Goal: Book appointment/travel/reservation

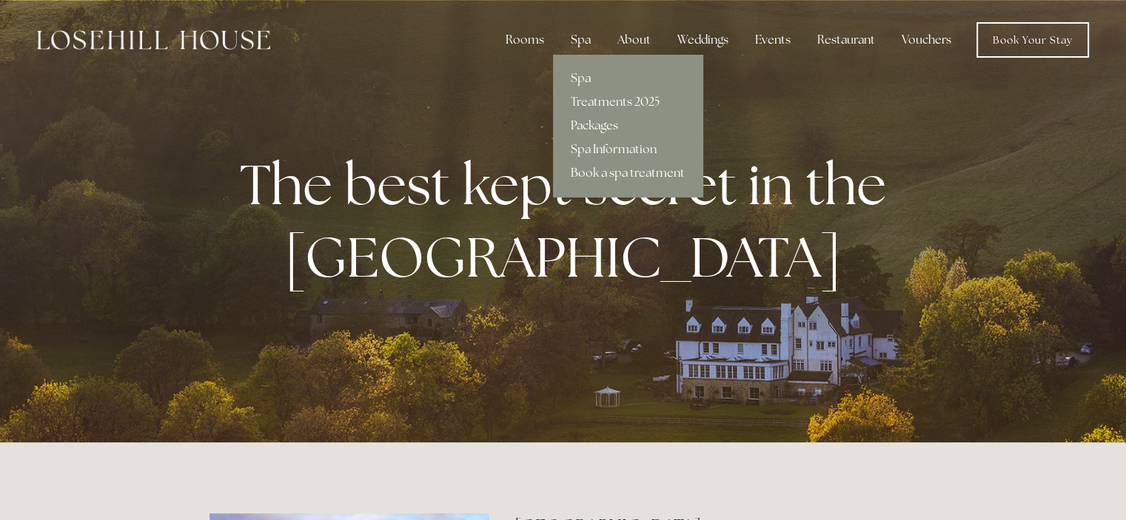
click at [608, 122] on link "Packages" at bounding box center [628, 126] width 150 height 24
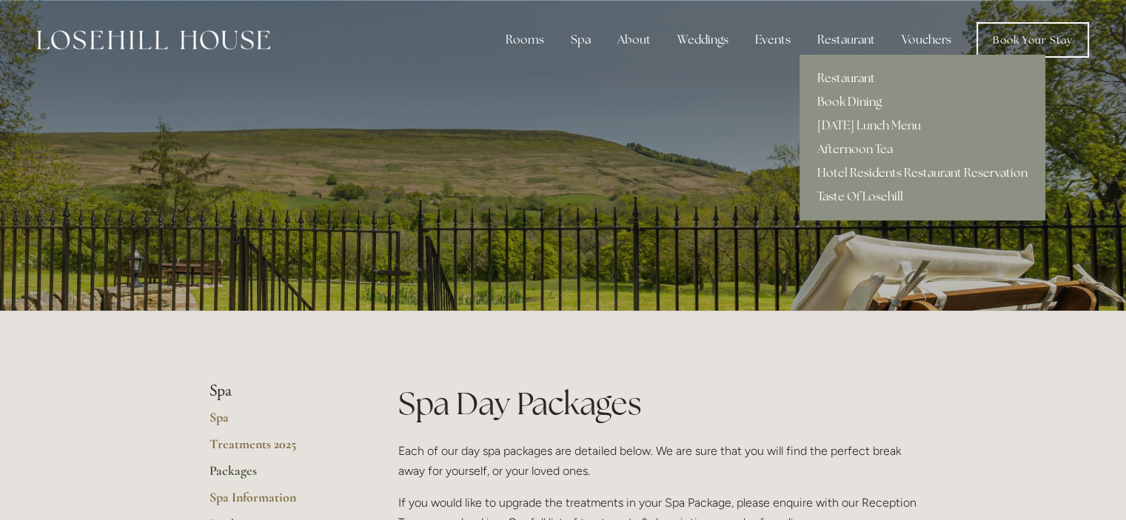
click at [858, 100] on link "Book Dining" at bounding box center [923, 102] width 246 height 24
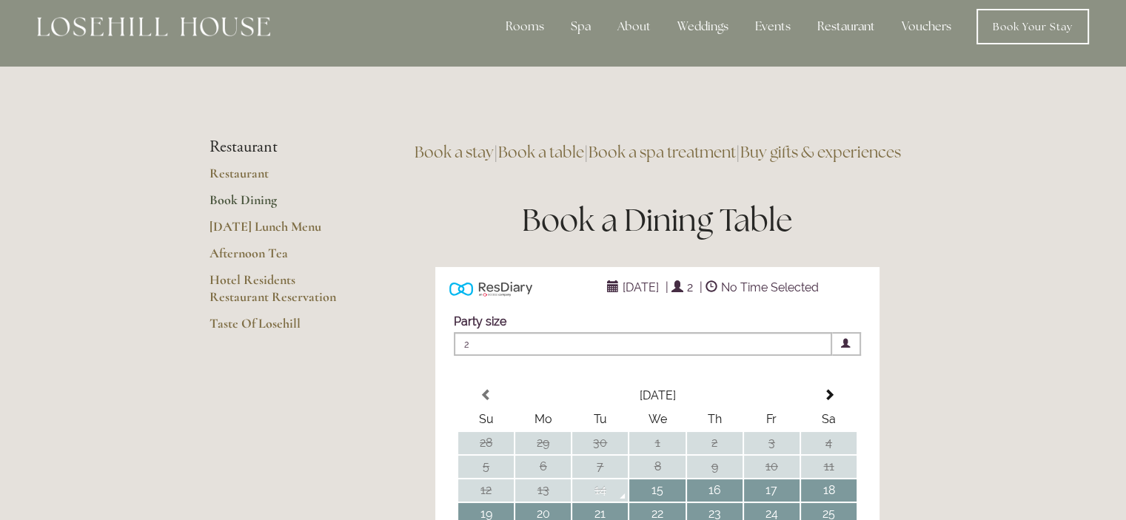
scroll to position [11, 0]
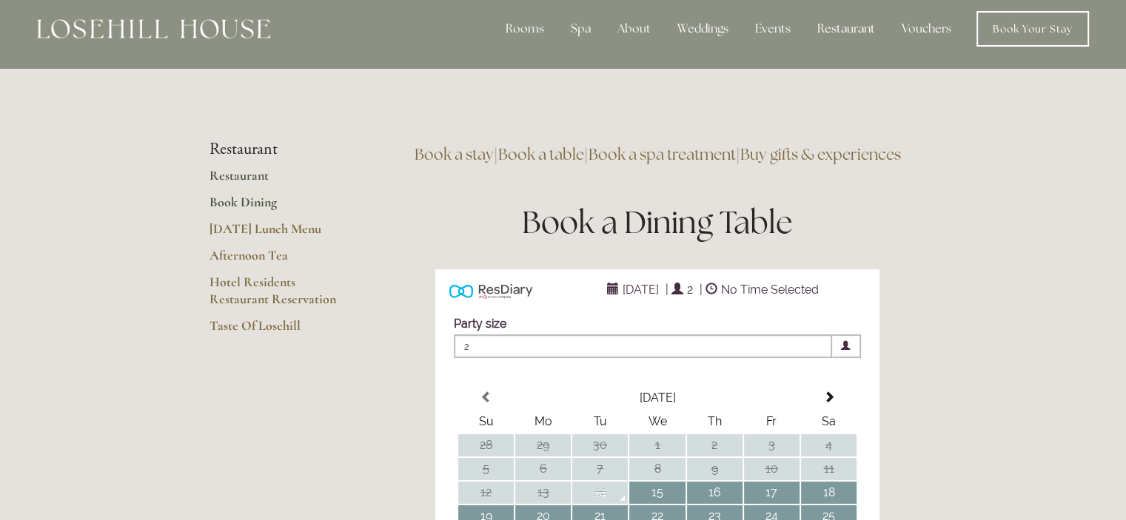
click at [255, 176] on link "Restaurant" at bounding box center [280, 180] width 141 height 27
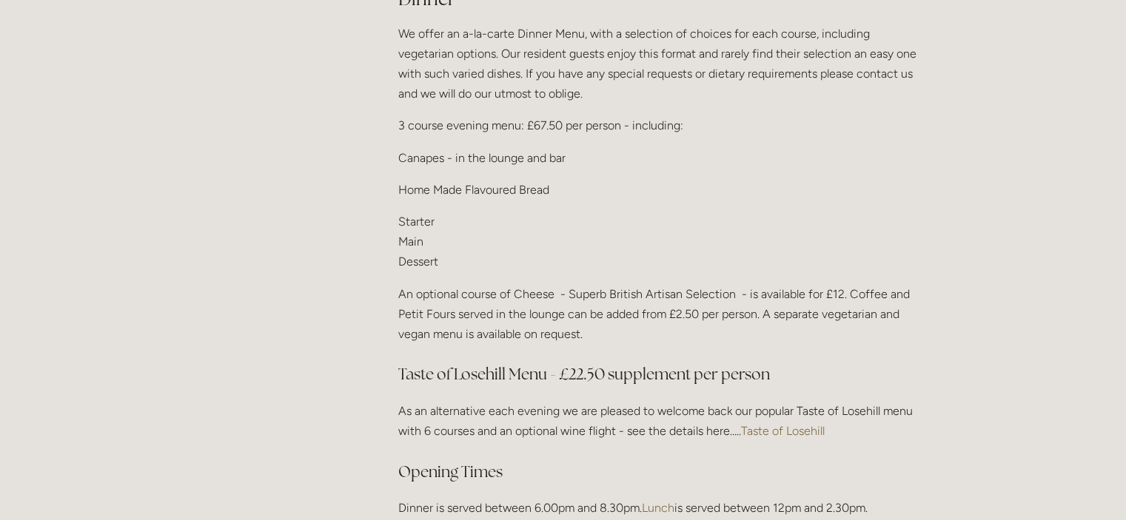
scroll to position [1909, 0]
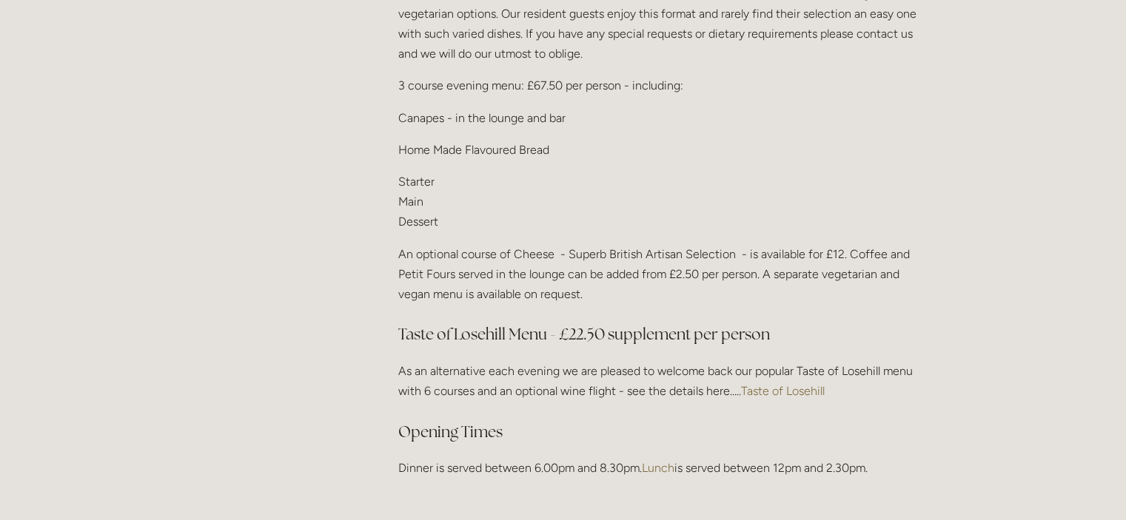
drag, startPoint x: 1136, startPoint y: 43, endPoint x: 1136, endPoint y: 212, distance: 168.8
click at [813, 384] on link "Taste of Losehill" at bounding box center [783, 391] width 84 height 14
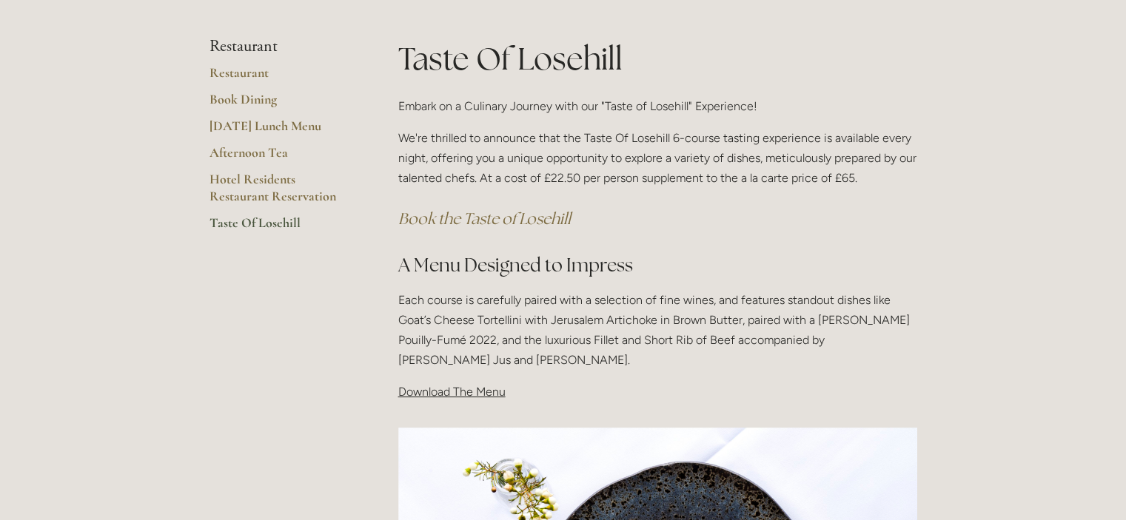
scroll to position [225, 0]
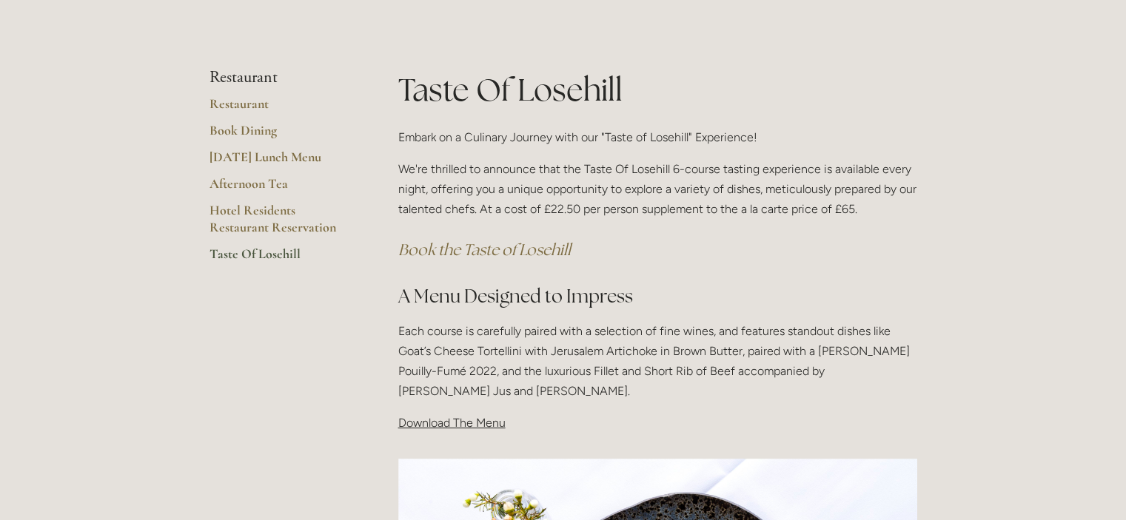
click at [454, 429] on span "Download The Menu" at bounding box center [451, 423] width 107 height 14
click at [463, 421] on span "Download The Menu" at bounding box center [451, 423] width 107 height 14
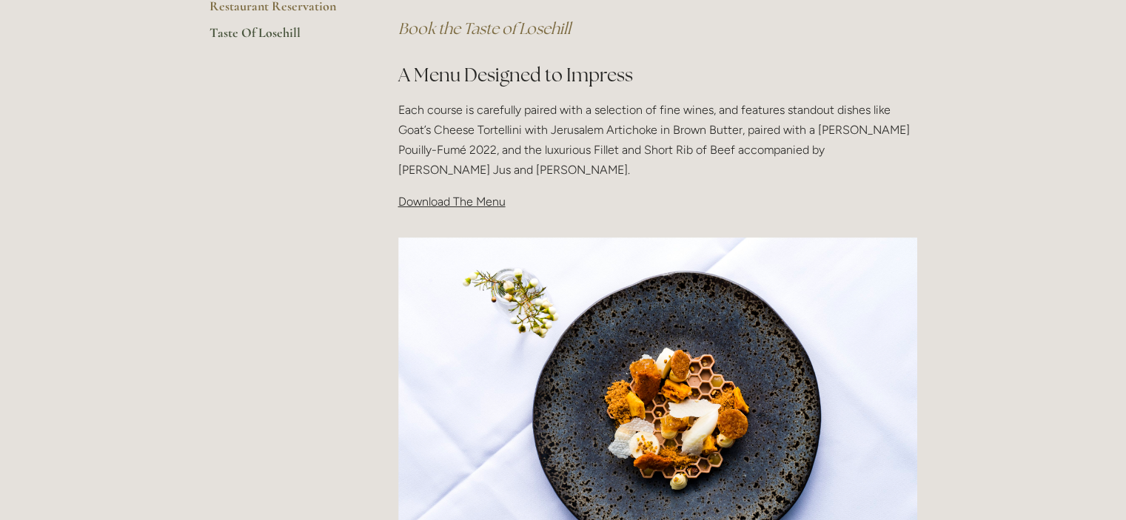
scroll to position [433, 0]
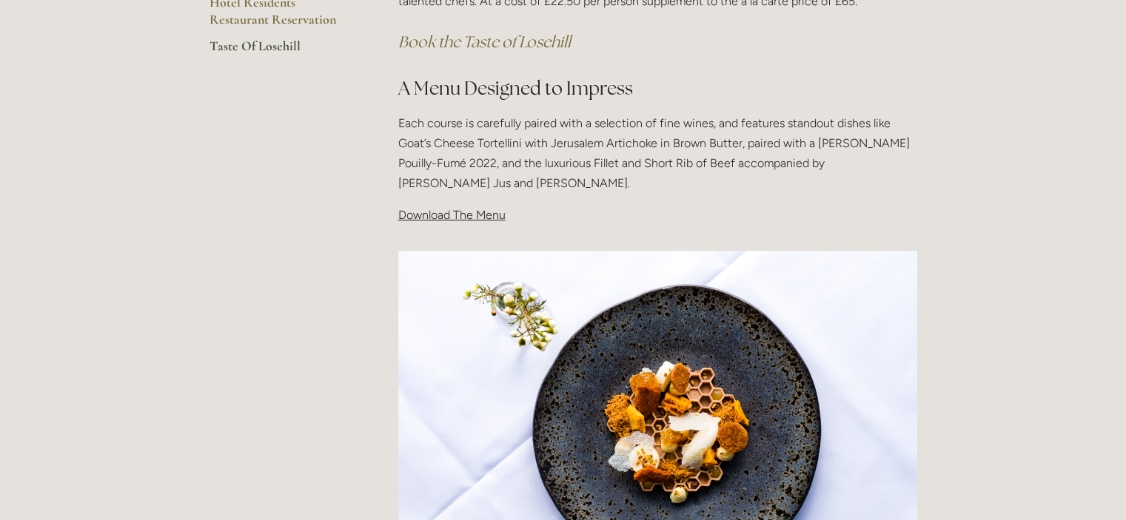
click at [429, 215] on span "Download The Menu" at bounding box center [451, 215] width 107 height 14
click at [660, 365] on img at bounding box center [657, 424] width 519 height 346
click at [423, 218] on span "Download The Menu" at bounding box center [451, 215] width 107 height 14
click at [451, 39] on em "Book the Taste of Losehill" at bounding box center [484, 42] width 172 height 20
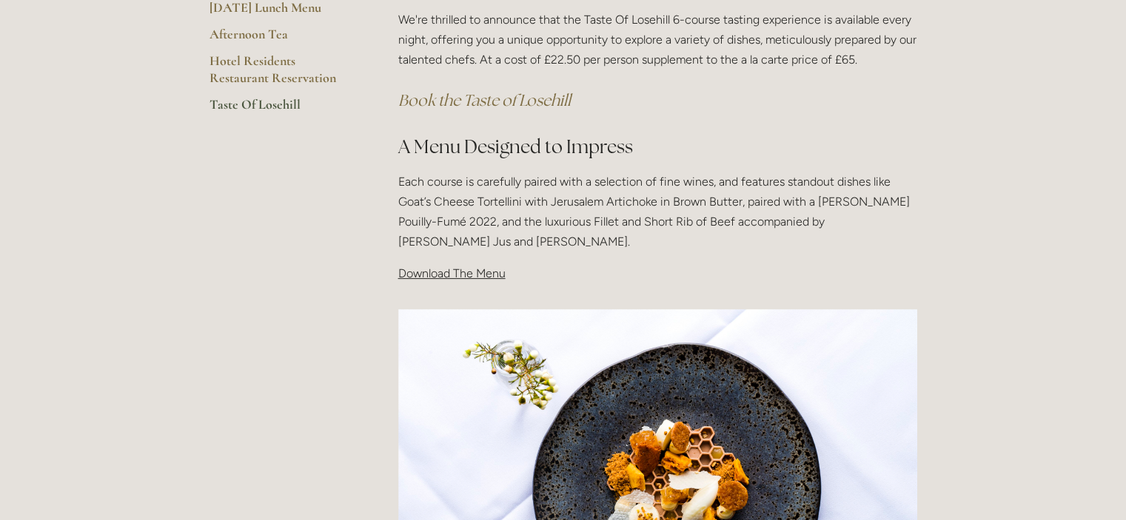
scroll to position [447, 0]
